Goal: Find specific page/section: Find specific page/section

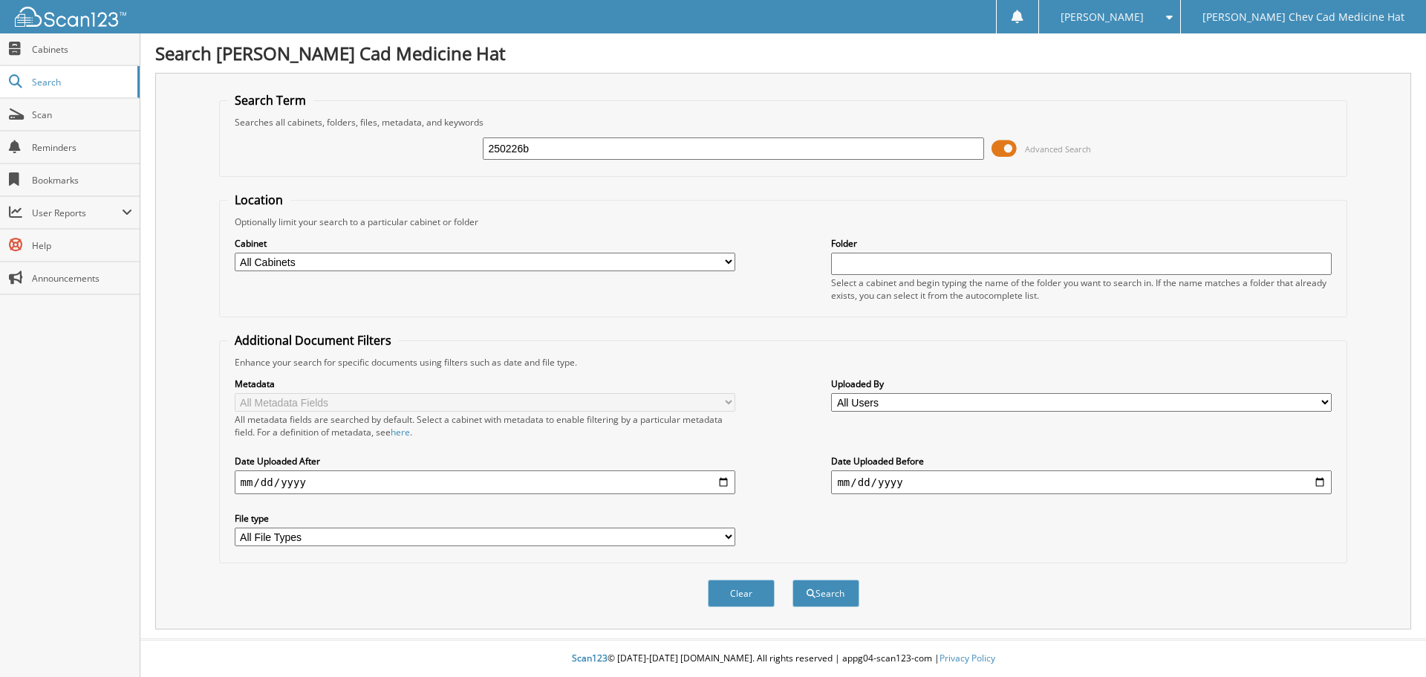
type input "250226b"
click at [792, 579] on button "Search" at bounding box center [825, 592] width 67 height 27
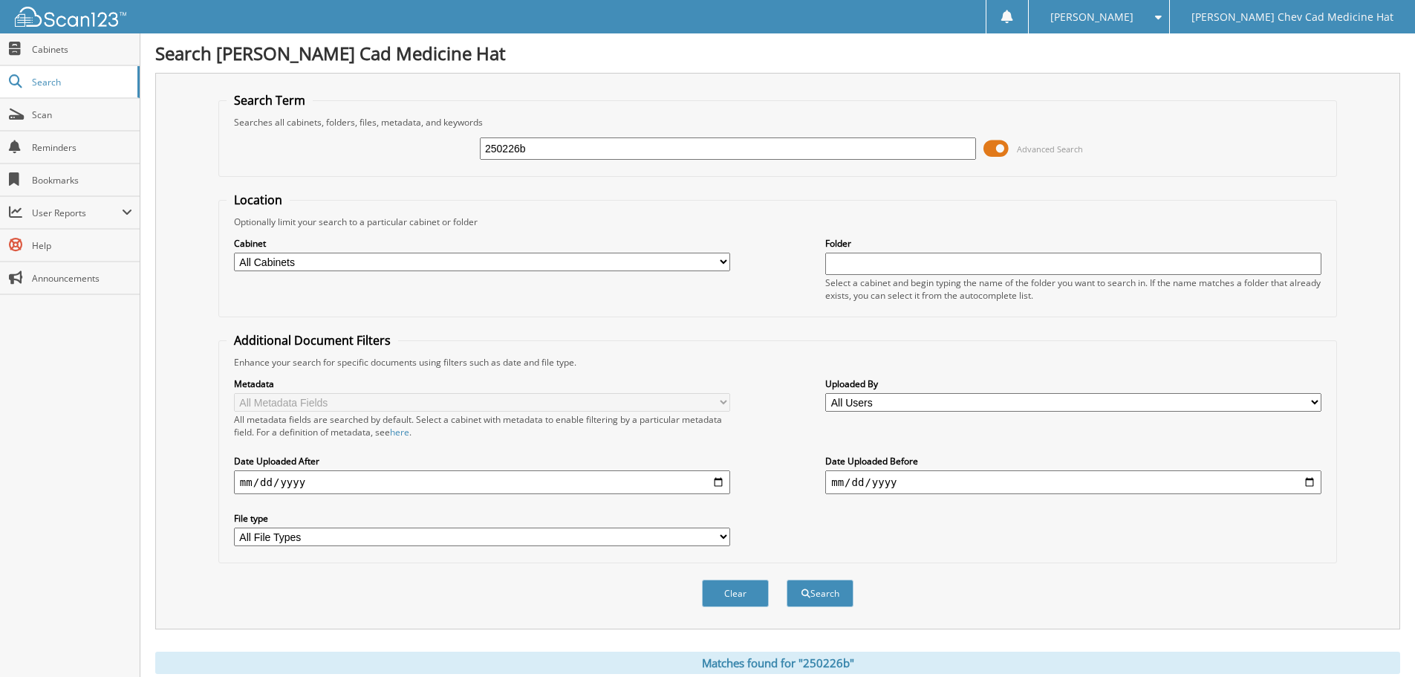
scroll to position [236, 0]
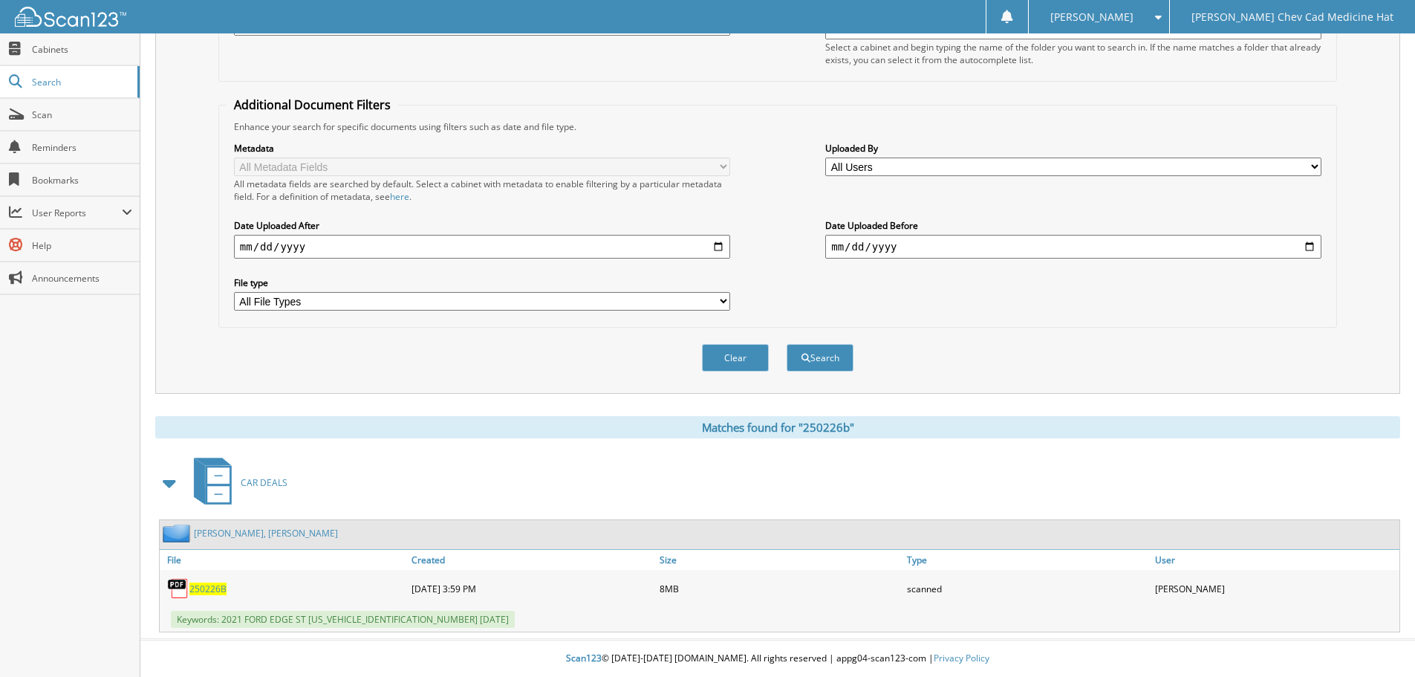
click at [189, 593] on img at bounding box center [178, 588] width 22 height 22
click at [217, 594] on span "250226B" at bounding box center [207, 588] width 37 height 13
